Goal: Transaction & Acquisition: Subscribe to service/newsletter

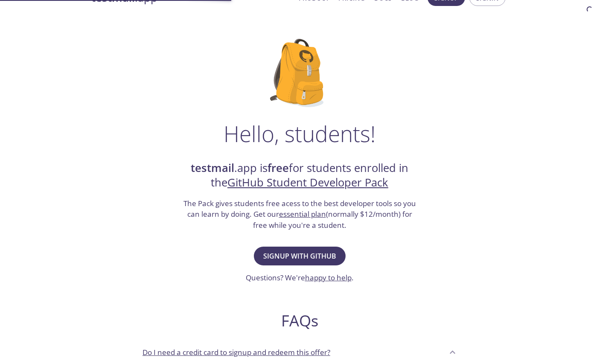
scroll to position [38, 0]
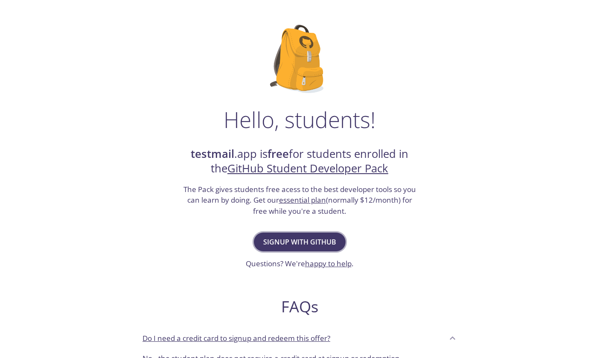
click at [285, 243] on span "Signup with GitHub" at bounding box center [299, 242] width 73 height 12
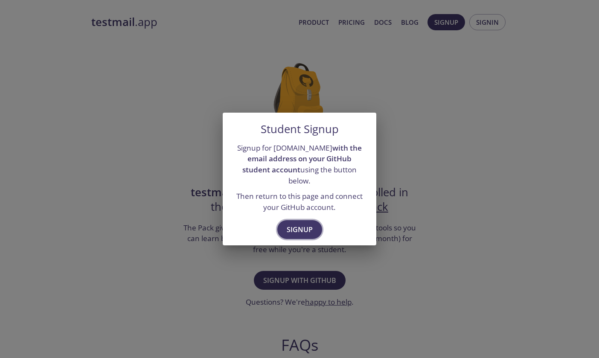
click at [302, 220] on button "Signup" at bounding box center [299, 229] width 45 height 19
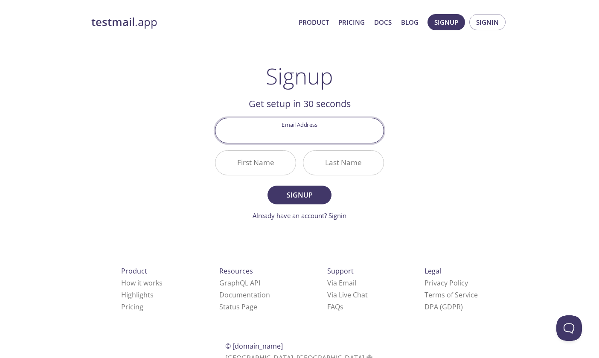
click at [309, 129] on input "Email Address" at bounding box center [299, 130] width 168 height 24
type input "[EMAIL_ADDRESS][DOMAIN_NAME]"
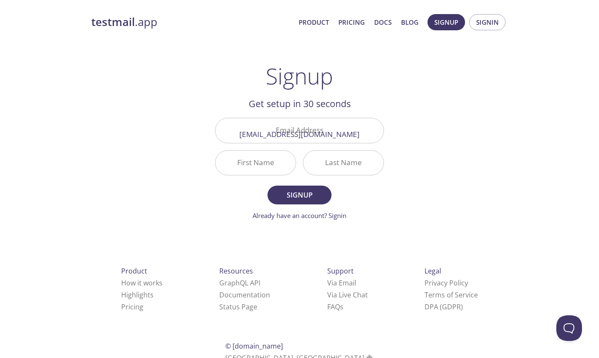
type input "Alok"
type input "[PERSON_NAME]"
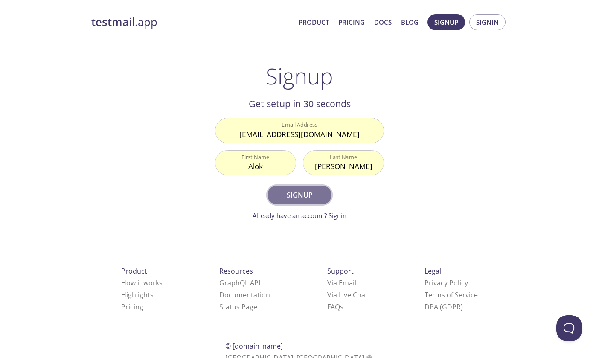
click at [301, 195] on span "Signup" at bounding box center [299, 195] width 45 height 12
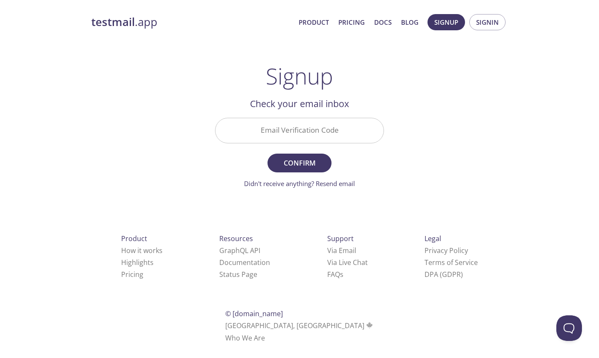
click at [323, 138] on input "Email Verification Code" at bounding box center [299, 130] width 168 height 24
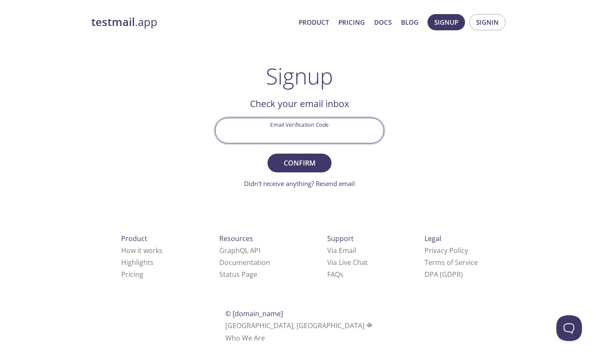
click at [309, 137] on input "Email Verification Code" at bounding box center [299, 130] width 168 height 24
paste input "CRPUZ8U"
type input "CRPUZ8U"
click at [296, 157] on span "Confirm" at bounding box center [299, 163] width 45 height 12
